Goal: Information Seeking & Learning: Learn about a topic

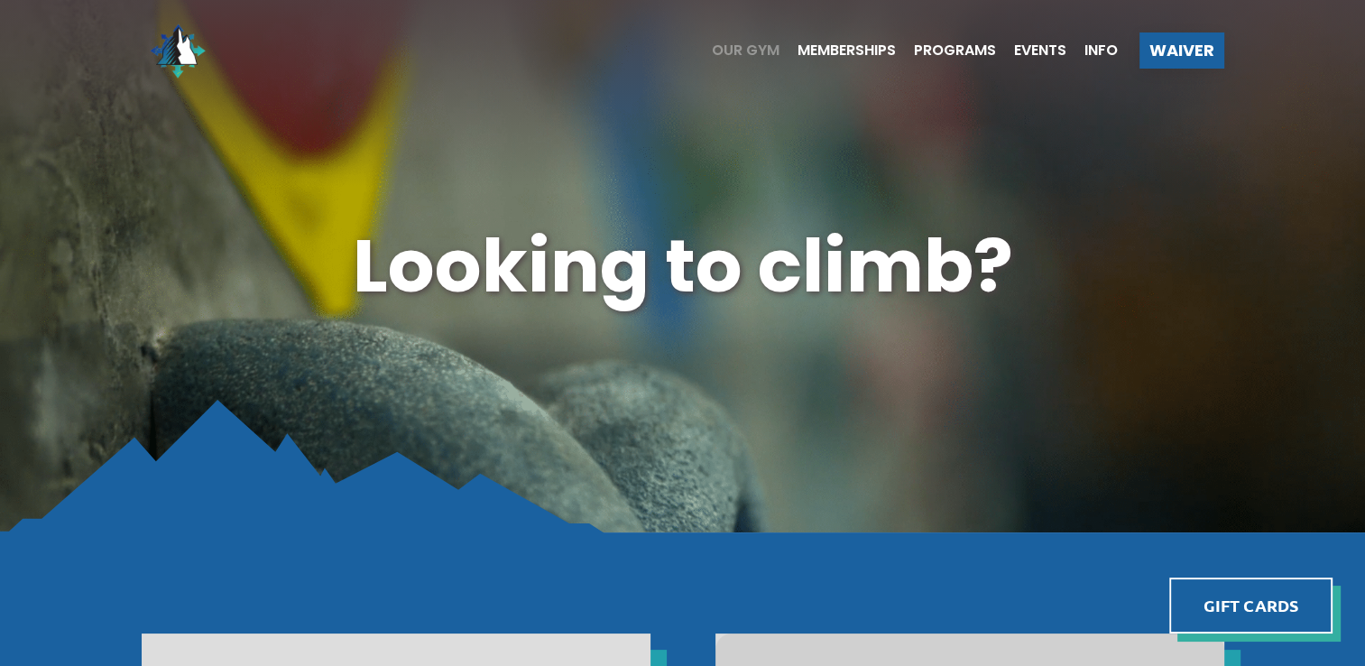
click at [714, 47] on span "Our Gym" at bounding box center [746, 50] width 68 height 14
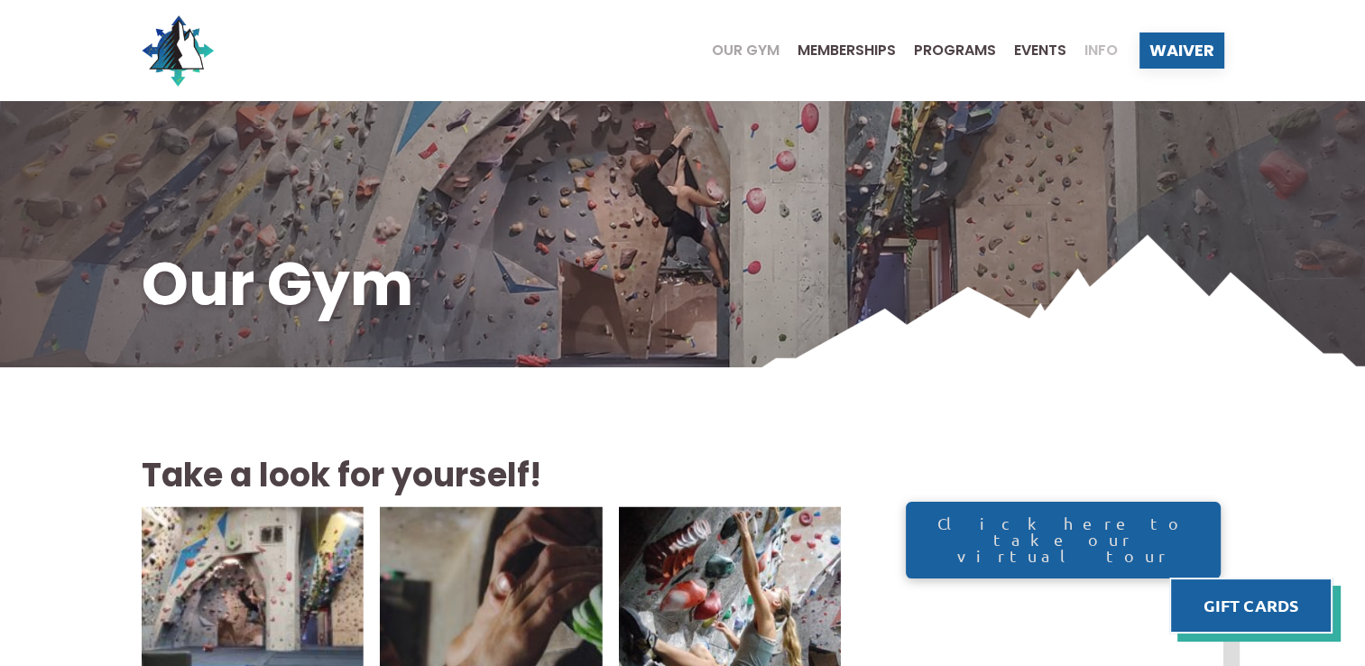
click at [1090, 52] on span "Info" at bounding box center [1100, 50] width 33 height 14
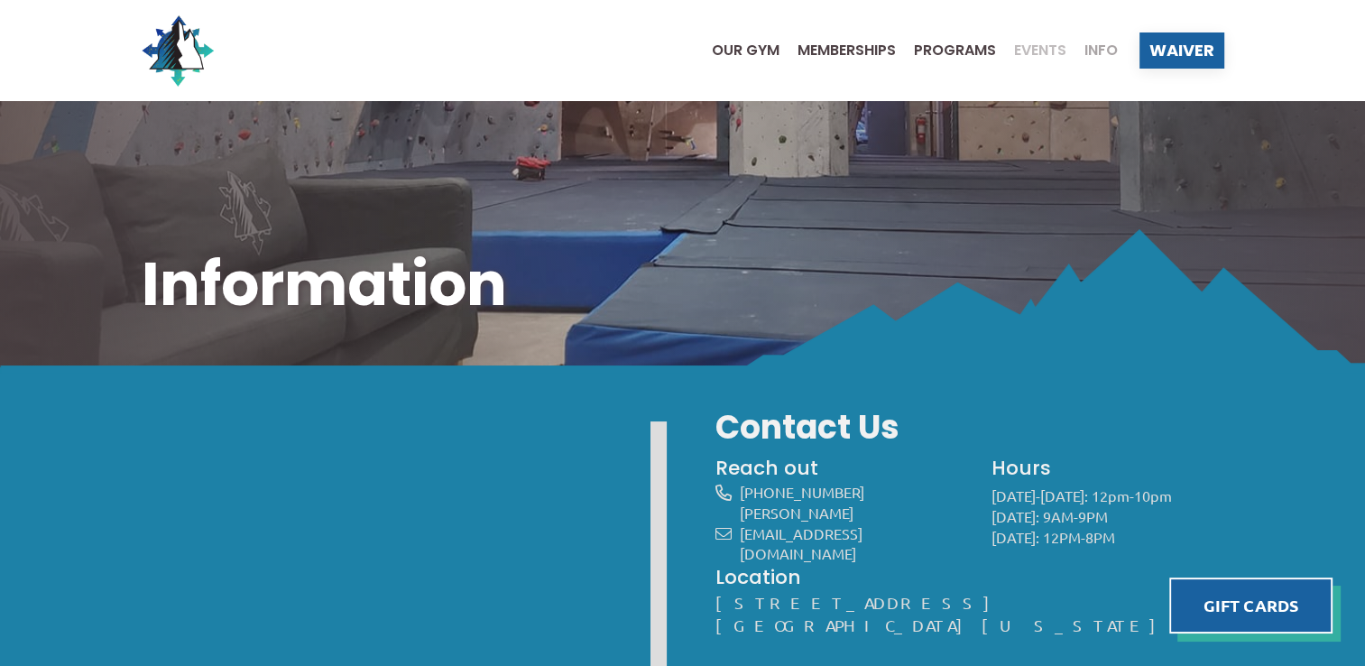
click at [1040, 45] on span "Events" at bounding box center [1040, 50] width 52 height 14
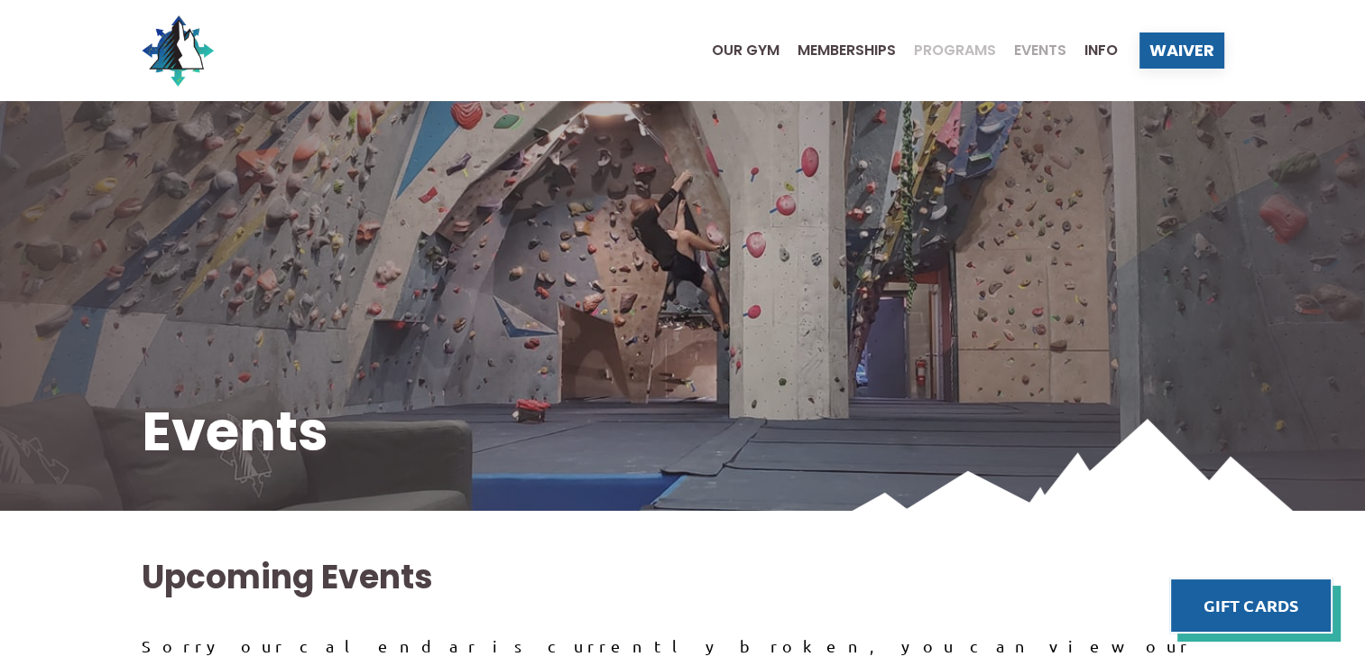
click at [935, 54] on span "Programs" at bounding box center [955, 50] width 82 height 14
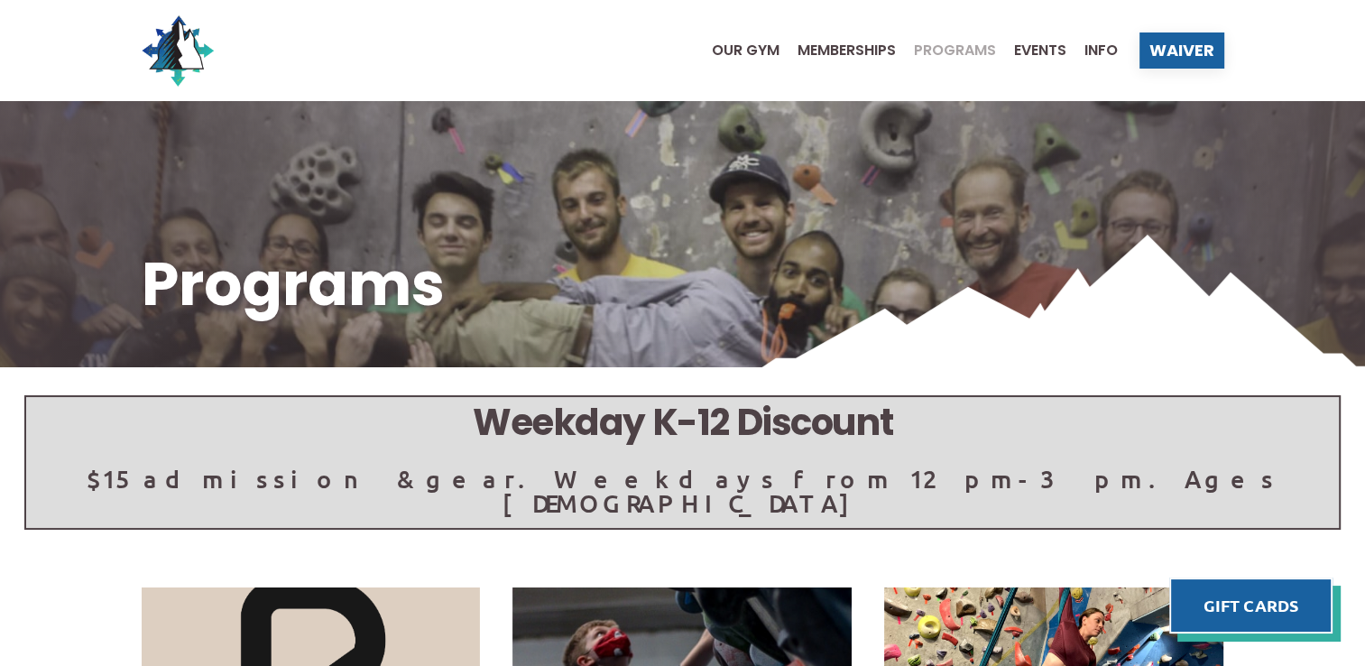
click at [832, 59] on ul "Our Gym Memberships Programs Events Info" at bounding box center [906, 50] width 424 height 72
click at [832, 49] on span "Memberships" at bounding box center [846, 50] width 98 height 14
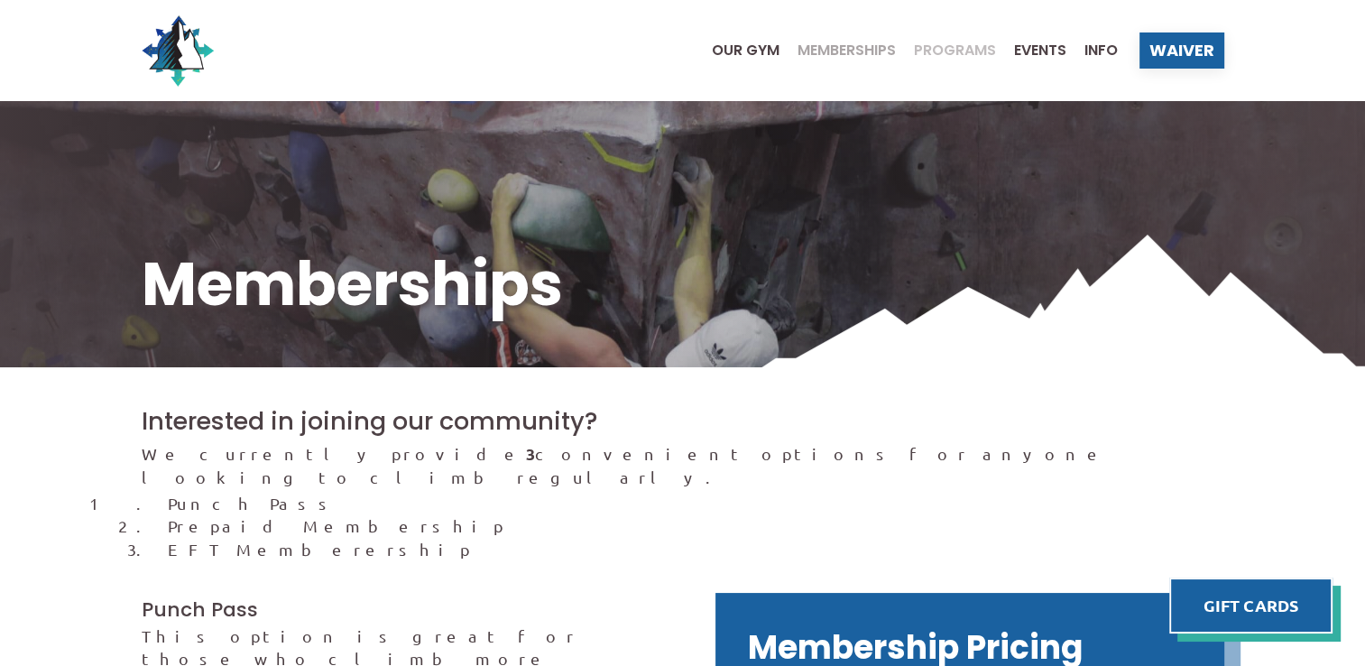
click at [949, 52] on span "Programs" at bounding box center [955, 50] width 82 height 14
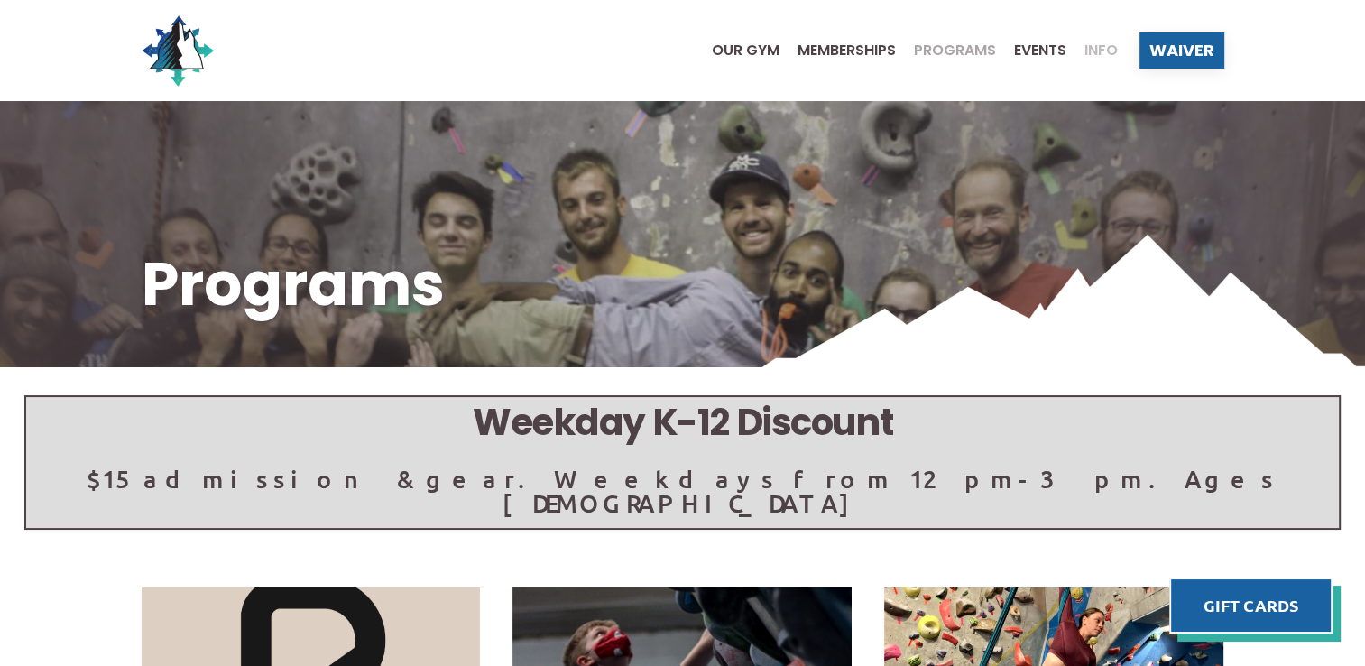
click at [1084, 53] on span "Info" at bounding box center [1100, 50] width 33 height 14
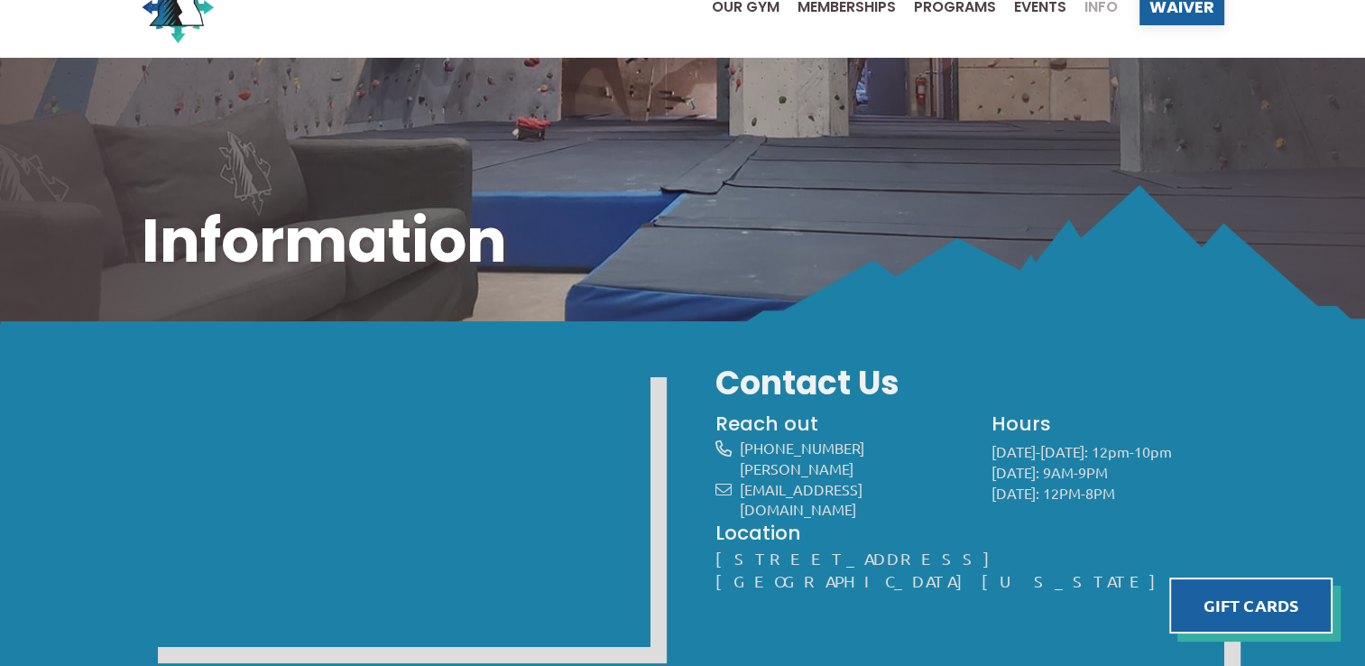
scroll to position [4, 0]
